Goal: Information Seeking & Learning: Compare options

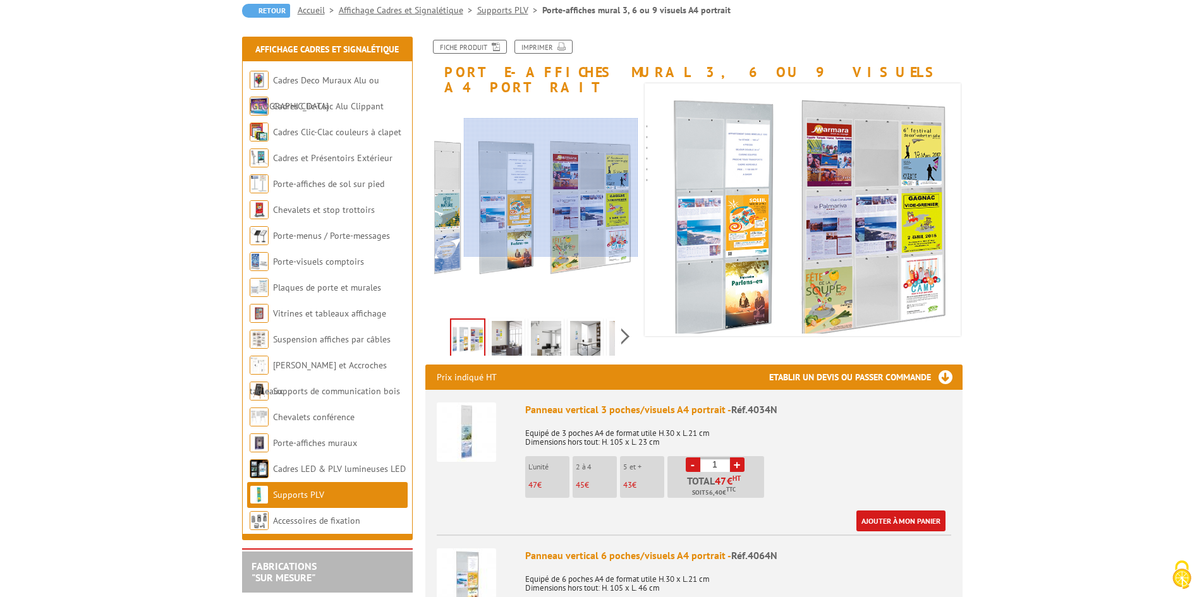
click at [609, 188] on div at bounding box center [551, 187] width 174 height 139
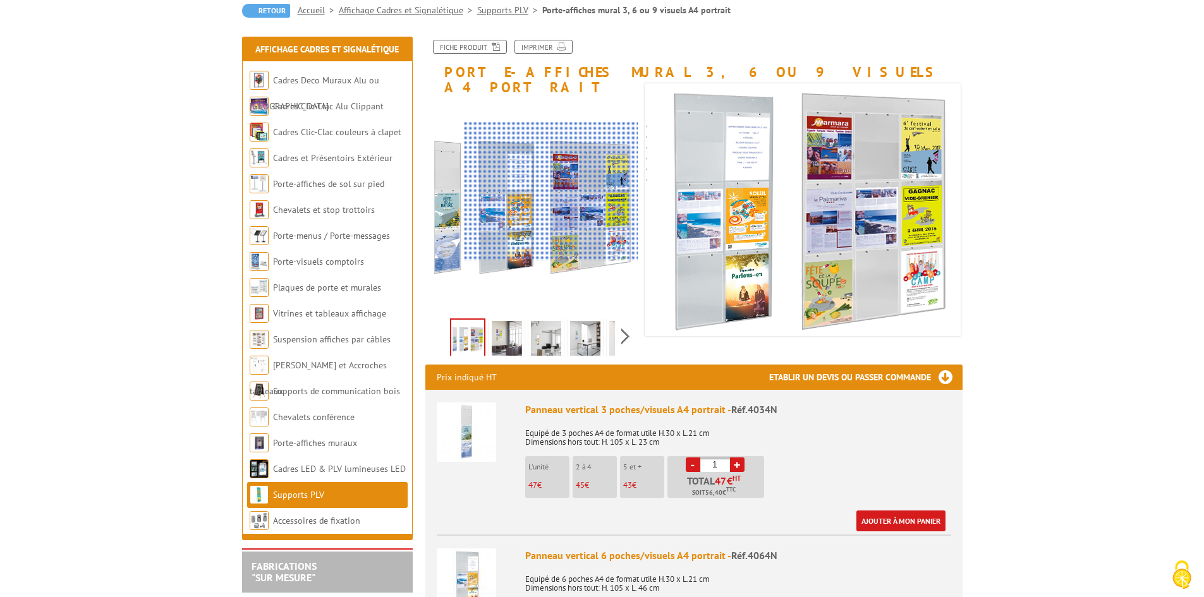
drag, startPoint x: 607, startPoint y: 196, endPoint x: 568, endPoint y: 192, distance: 39.4
click at [568, 192] on div at bounding box center [551, 191] width 174 height 139
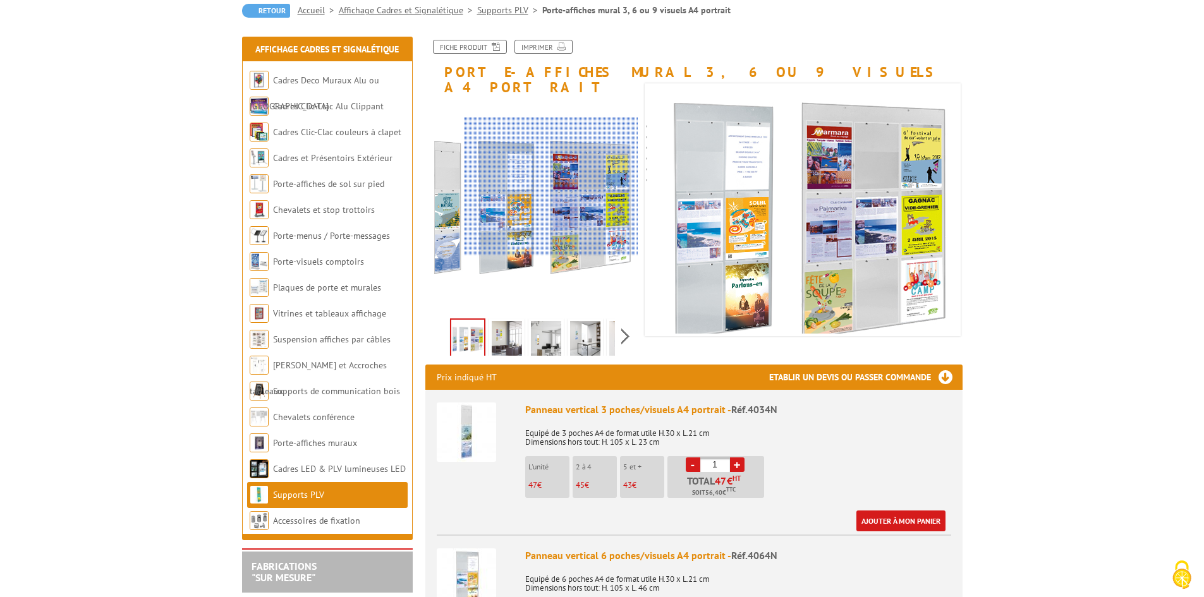
click at [574, 186] on div at bounding box center [551, 186] width 174 height 139
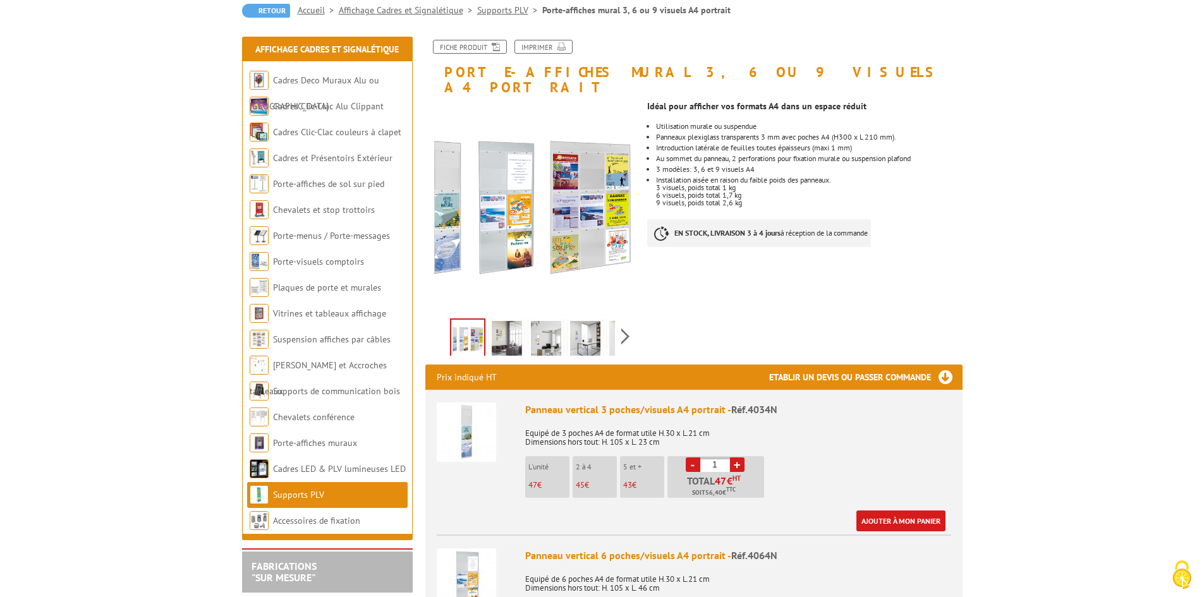
drag, startPoint x: 693, startPoint y: 123, endPoint x: 905, endPoint y: 118, distance: 211.8
click at [905, 123] on ul "Utilisation murale ou suspendue Panneaux plexiglass transparents 3 mm avec poch…" at bounding box center [804, 165] width 315 height 84
drag, startPoint x: 656, startPoint y: 133, endPoint x: 858, endPoint y: 136, distance: 202.9
click at [858, 136] on ul "Utilisation murale ou suspendue Panneaux plexiglass transparents 3 mm avec poch…" at bounding box center [804, 165] width 315 height 84
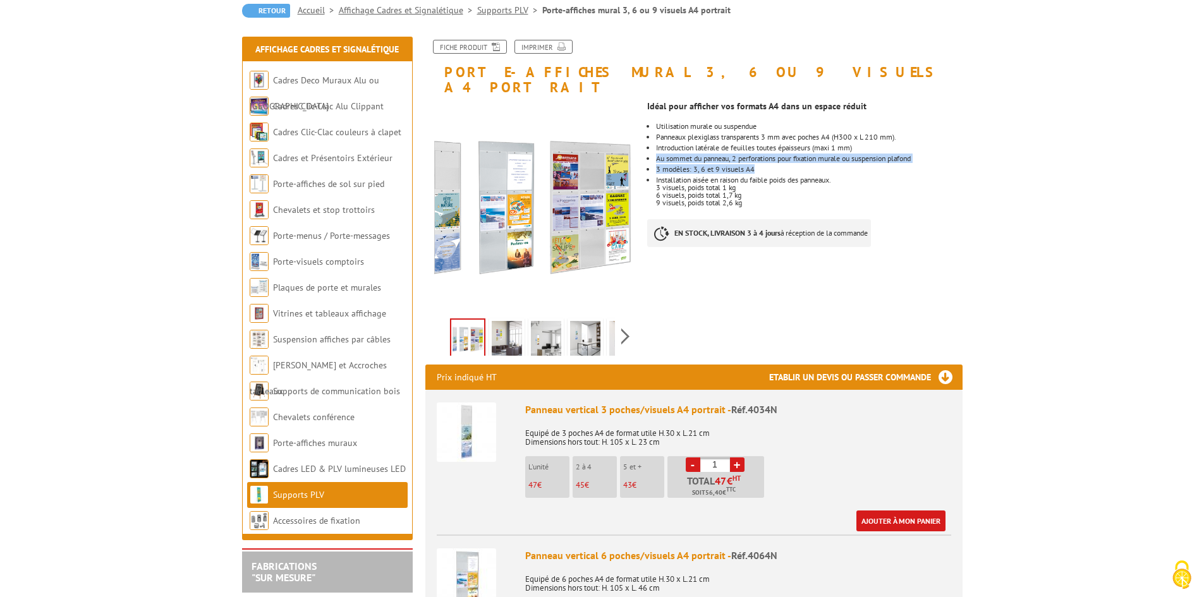
drag, startPoint x: 656, startPoint y: 144, endPoint x: 752, endPoint y: 150, distance: 96.3
click at [752, 150] on ul "Utilisation murale ou suspendue Panneaux plexiglass transparents 3 mm avec poch…" at bounding box center [804, 165] width 315 height 84
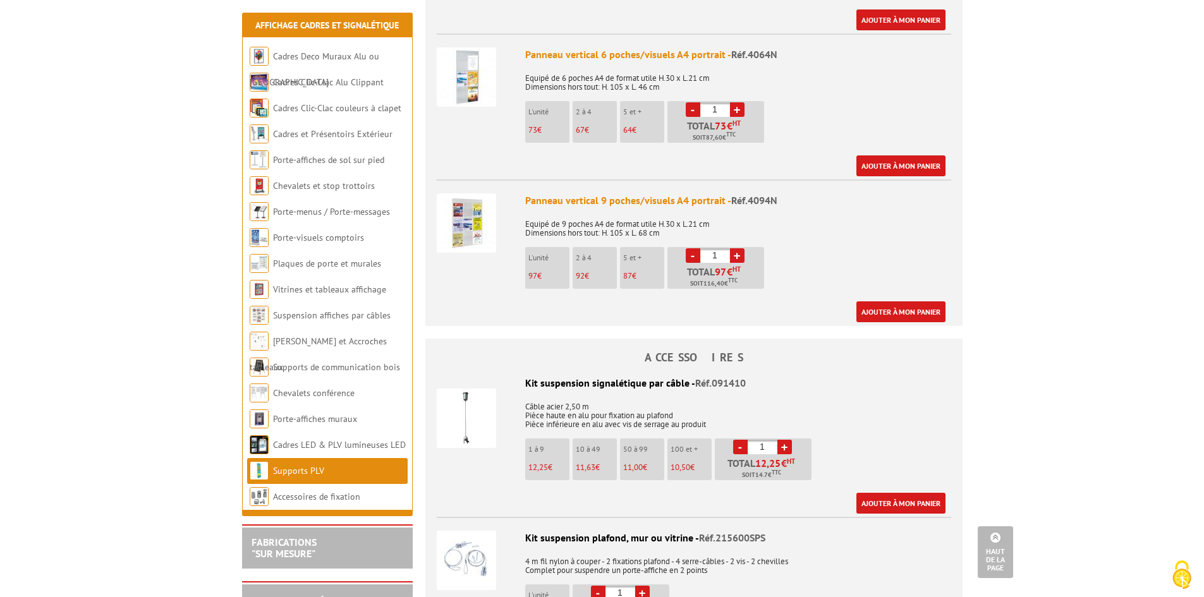
scroll to position [569, 0]
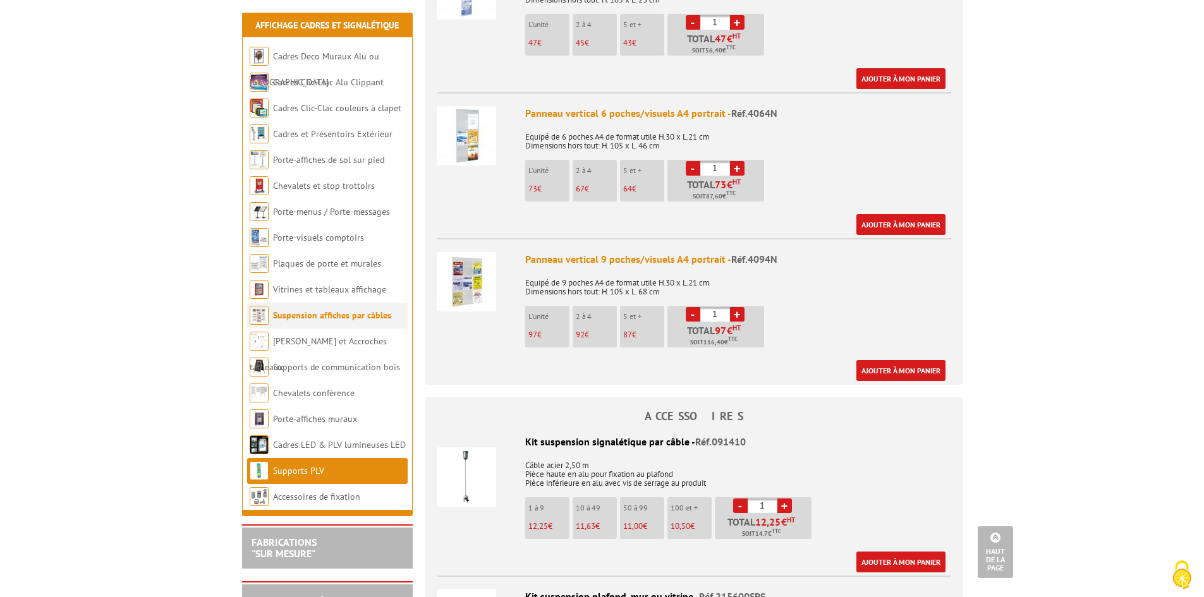
click at [348, 328] on li "Suspension affiches par câbles" at bounding box center [327, 316] width 161 height 26
click at [357, 319] on link "Suspension affiches par câbles" at bounding box center [332, 315] width 118 height 11
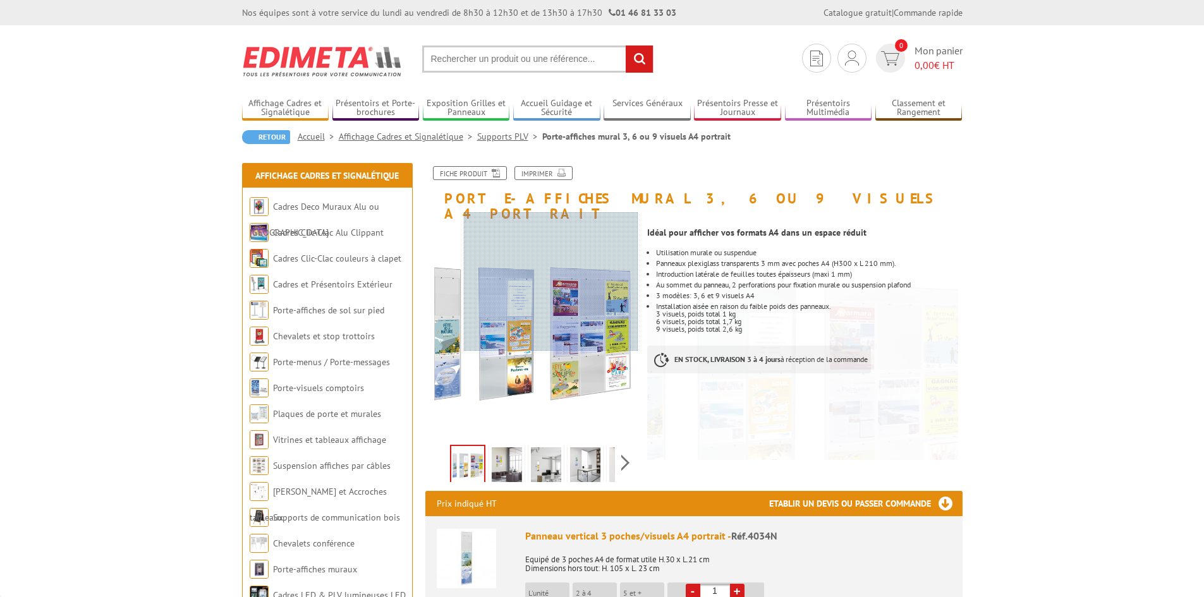
scroll to position [126, 0]
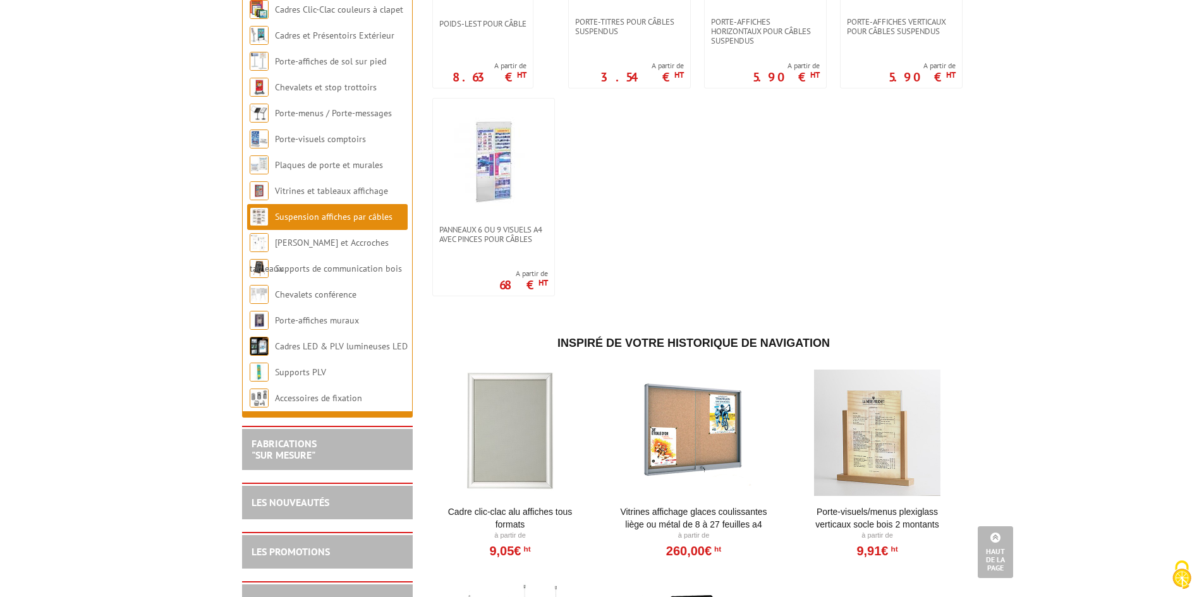
scroll to position [1201, 0]
